Goal: Task Accomplishment & Management: Manage account settings

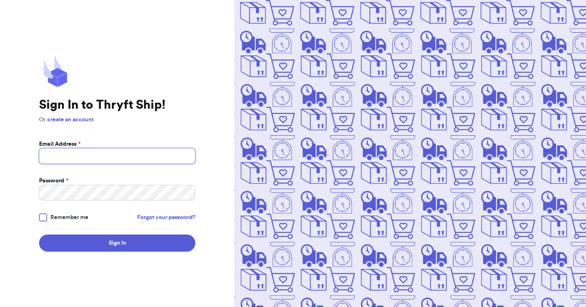
click at [135, 150] on input "Email Address *" at bounding box center [117, 155] width 156 height 15
type input "rkobrien82@gmail.com"
click at [98, 155] on input "Email Address *" at bounding box center [117, 155] width 156 height 15
